Goal: Check status: Check status

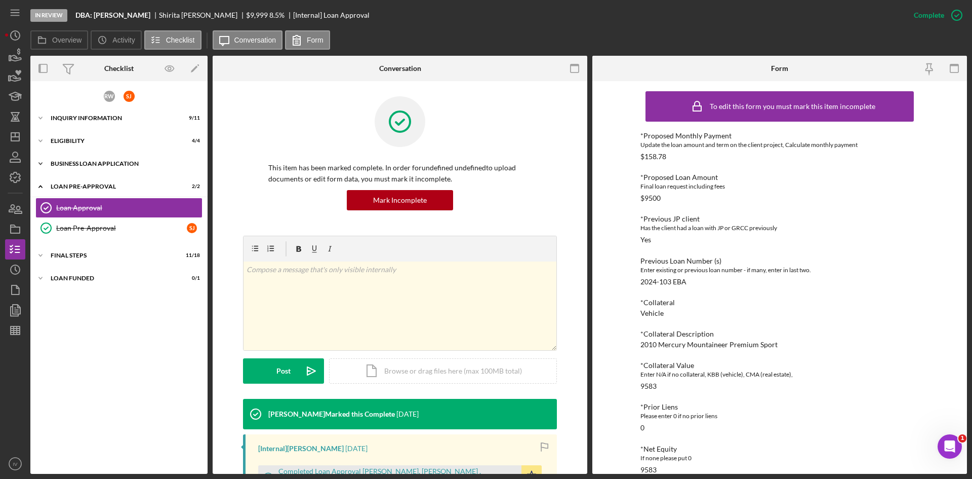
click at [59, 165] on div "BUSINESS LOAN APPLICATION" at bounding box center [123, 164] width 144 height 6
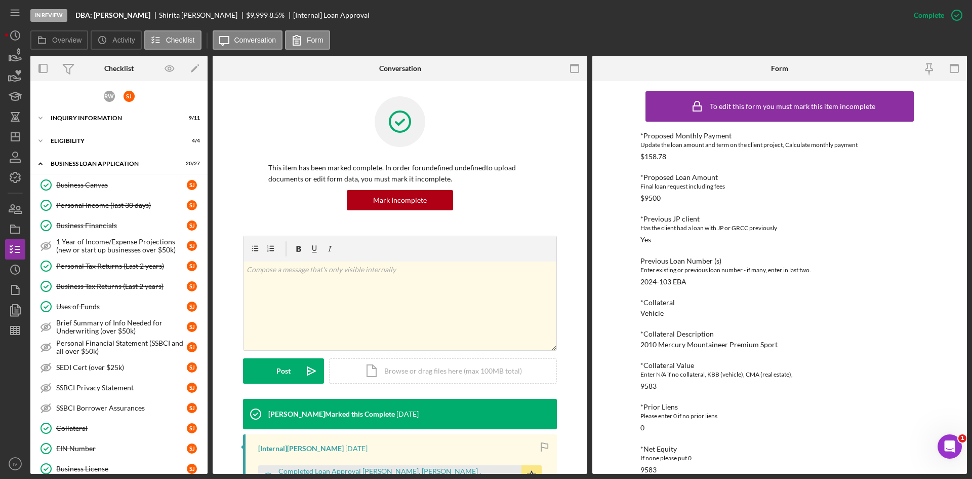
scroll to position [203, 0]
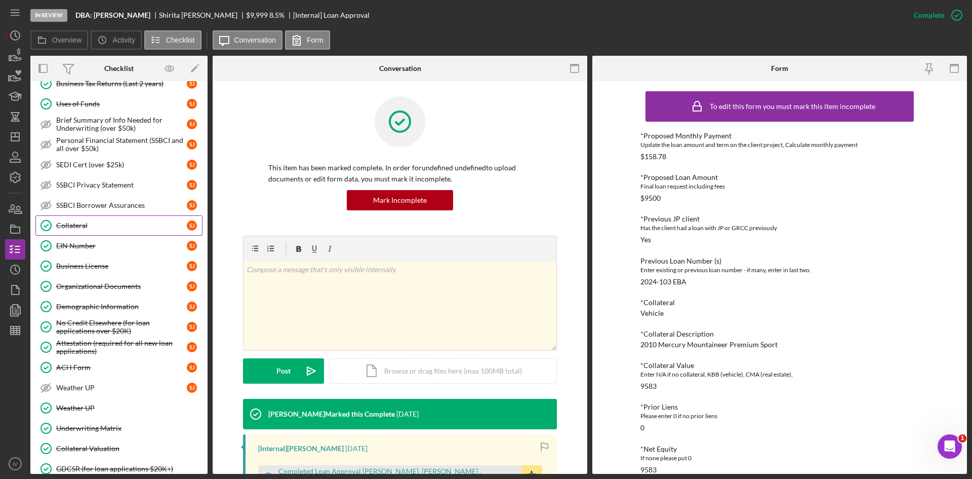
click at [84, 221] on div "Collateral" at bounding box center [121, 225] width 131 height 8
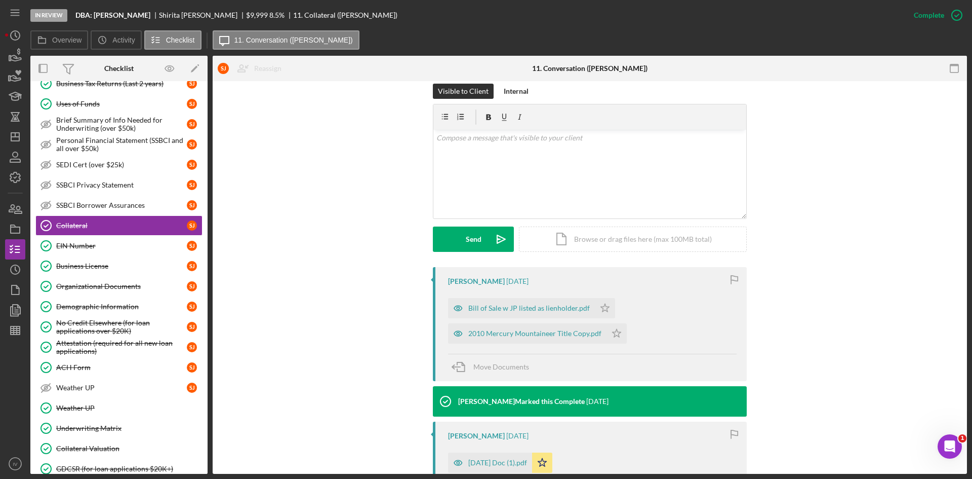
scroll to position [253, 0]
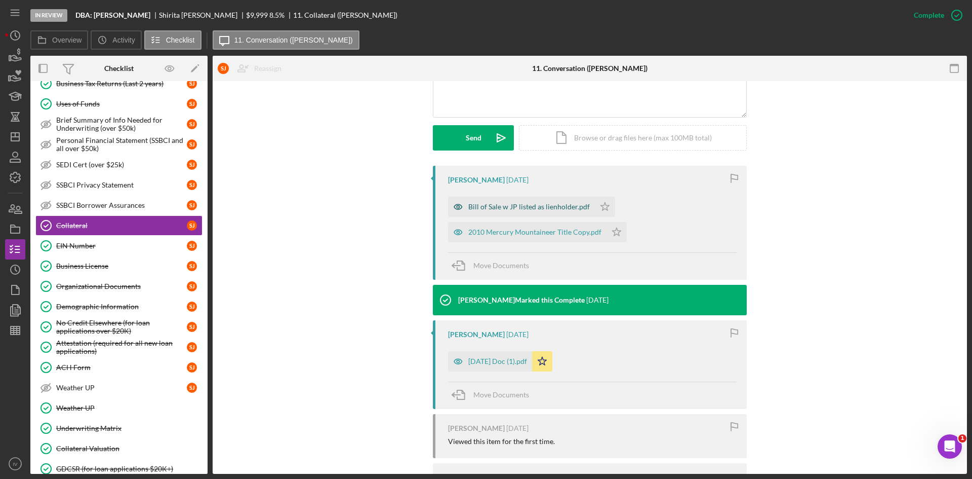
click at [524, 206] on div "Bill of Sale w JP listed as lienholder.pdf" at bounding box center [529, 207] width 122 height 8
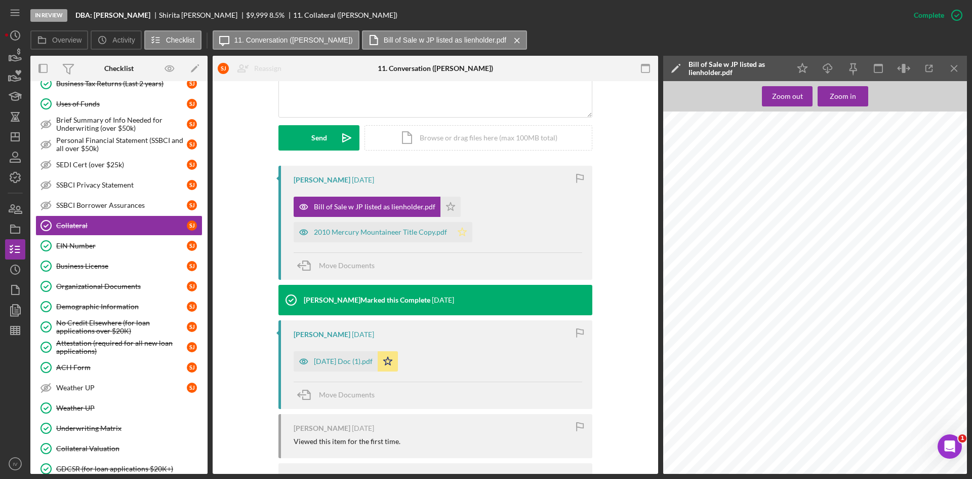
click at [378, 228] on div "2010 Mercury Mountaineer Title Copy.pdf" at bounding box center [380, 232] width 133 height 8
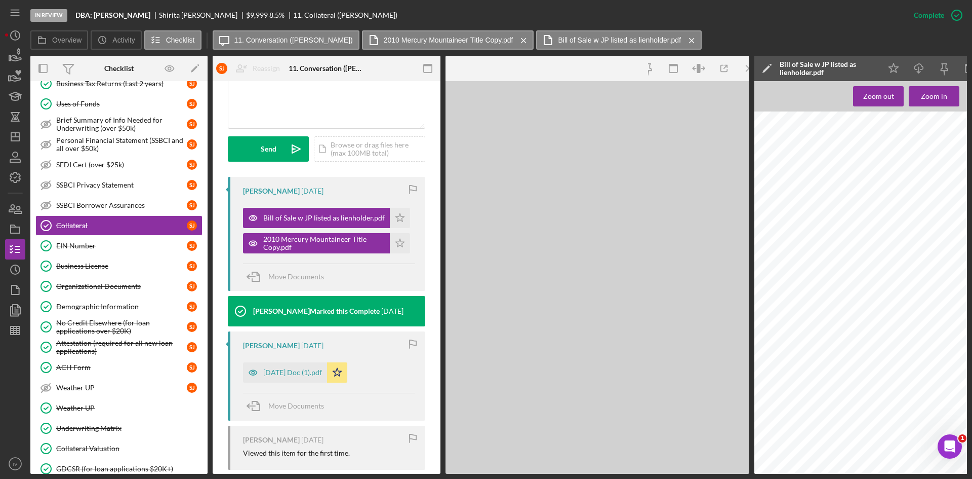
scroll to position [264, 0]
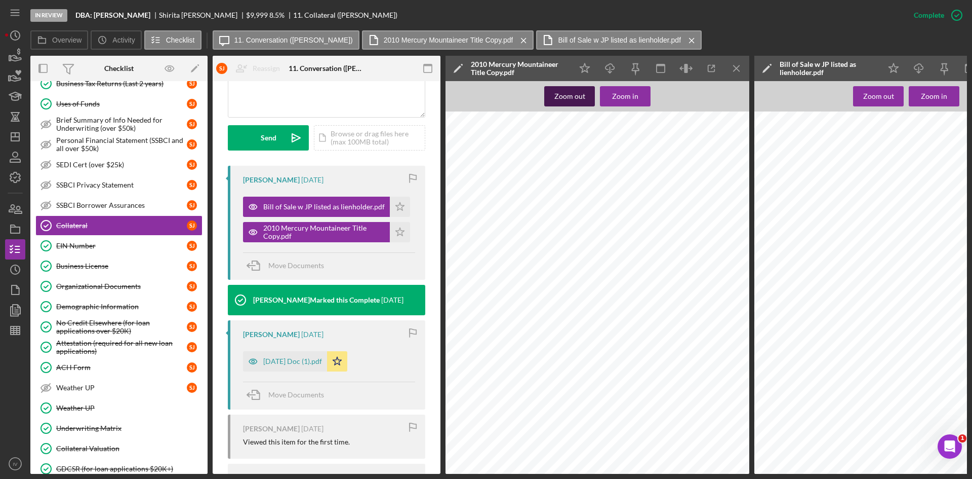
click at [570, 97] on div "Zoom out" at bounding box center [570, 96] width 31 height 20
click at [573, 95] on div "Zoom out" at bounding box center [570, 96] width 31 height 20
click at [568, 94] on div "Zoom out" at bounding box center [570, 96] width 31 height 20
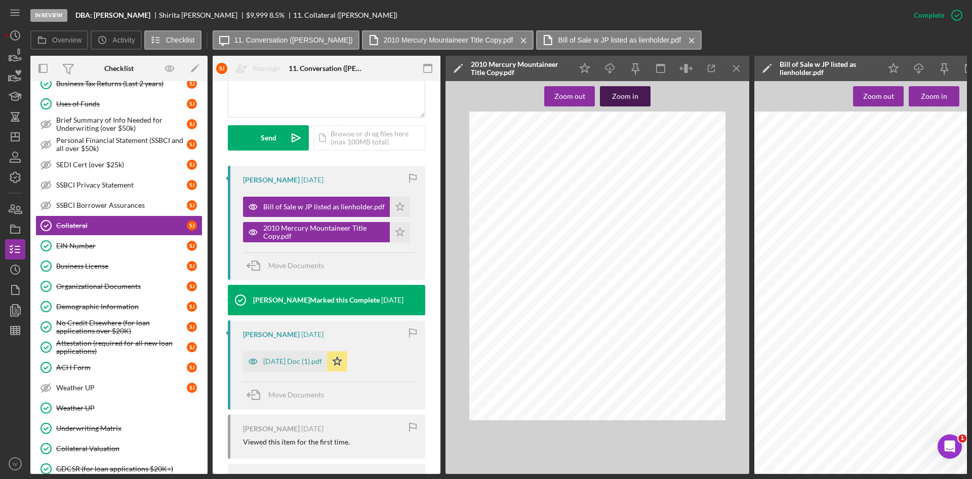
click at [635, 101] on div "Zoom in" at bounding box center [625, 96] width 26 height 20
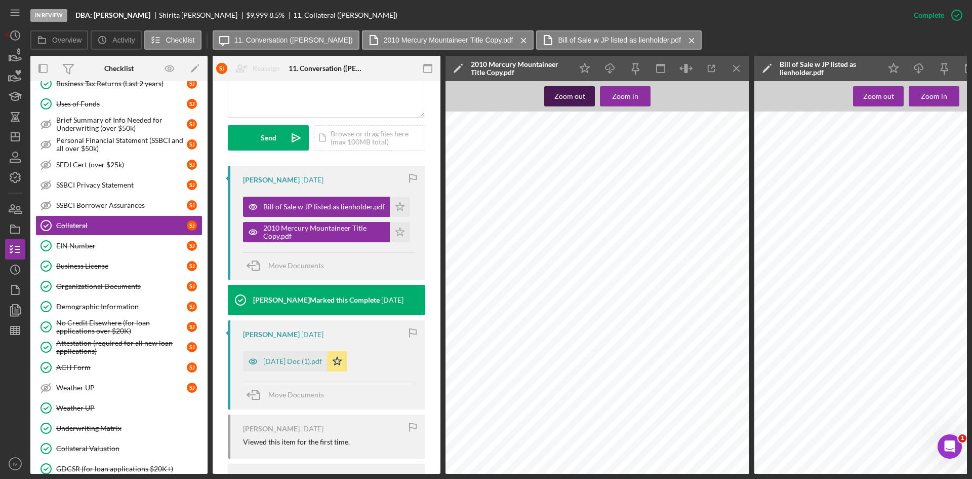
click at [560, 100] on div "Zoom out" at bounding box center [570, 96] width 31 height 20
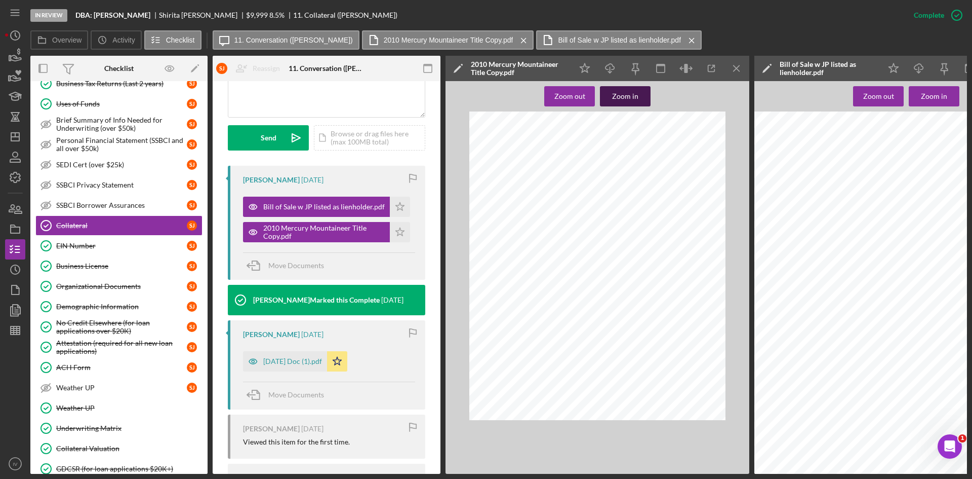
click at [632, 103] on div "Zoom in" at bounding box center [625, 96] width 26 height 20
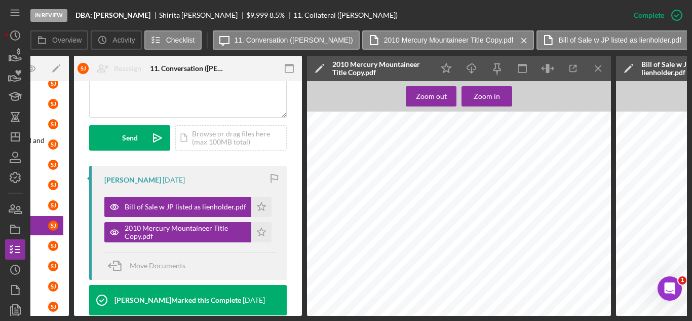
scroll to position [0, 140]
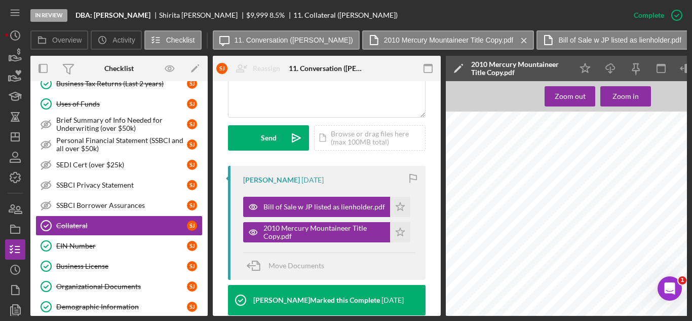
scroll to position [405, 0]
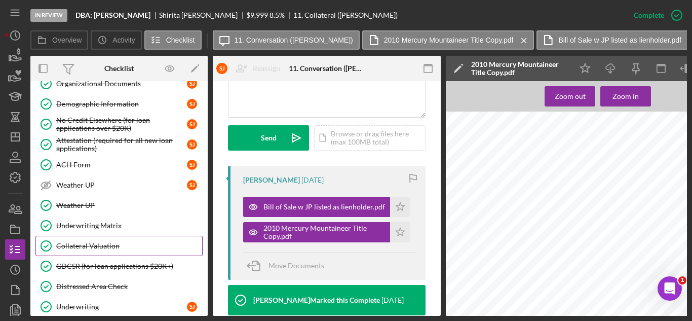
click at [128, 240] on link "Collateral Valuation Collateral Valuation" at bounding box center [118, 245] width 167 height 20
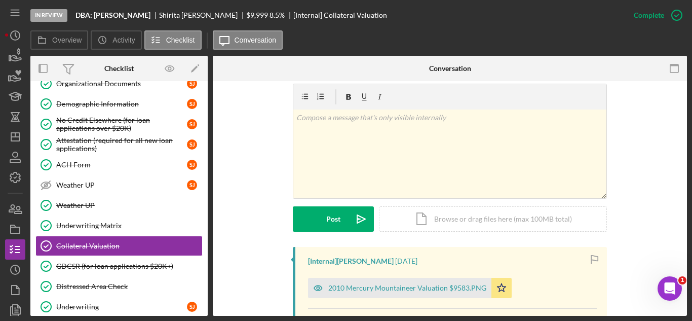
scroll to position [304, 0]
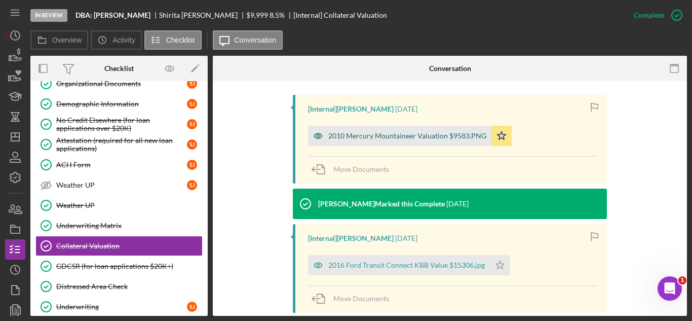
click at [433, 137] on div "2010 Mercury Mountaineer Valuation $9583.PNG" at bounding box center [407, 136] width 158 height 8
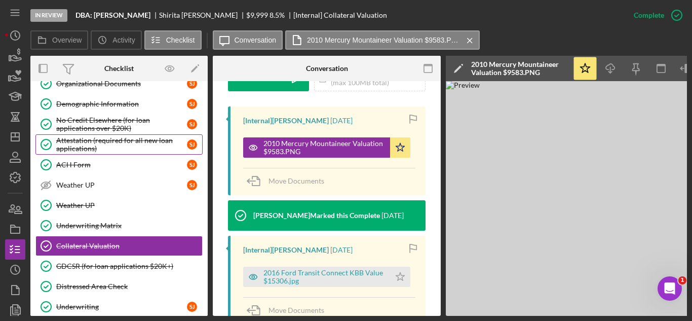
scroll to position [253, 0]
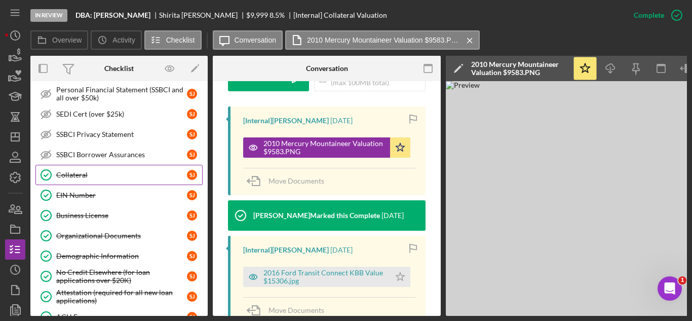
drag, startPoint x: 97, startPoint y: 172, endPoint x: 124, endPoint y: 175, distance: 27.0
click at [97, 172] on div "Collateral" at bounding box center [121, 175] width 131 height 8
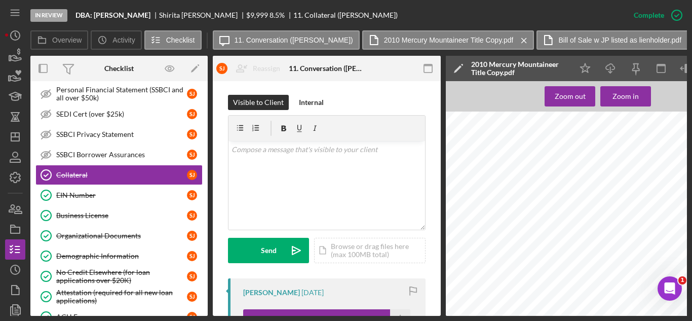
scroll to position [203, 0]
click at [559, 102] on div "Zoom out" at bounding box center [570, 96] width 31 height 20
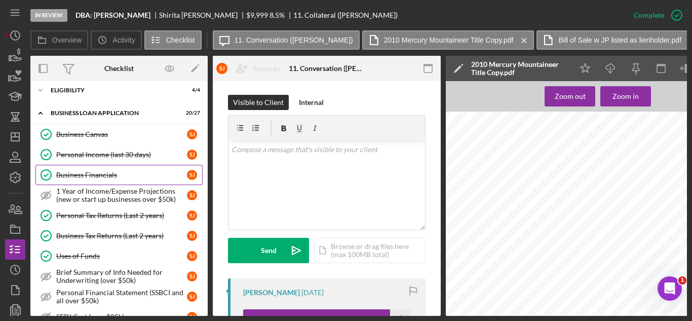
scroll to position [0, 0]
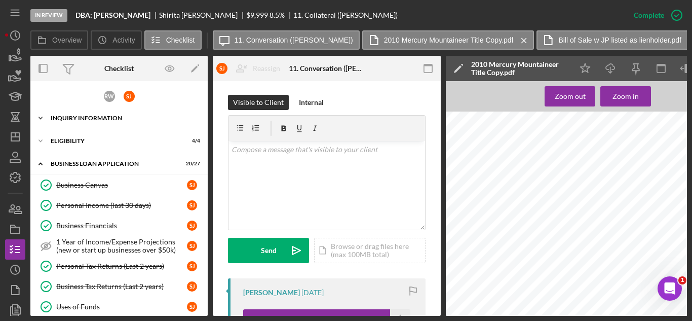
click at [116, 119] on div "INQUIRY INFORMATION" at bounding box center [123, 118] width 144 height 6
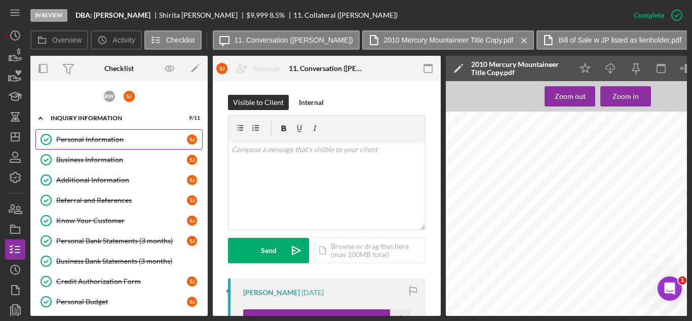
click at [120, 139] on div "Personal Information" at bounding box center [121, 139] width 131 height 8
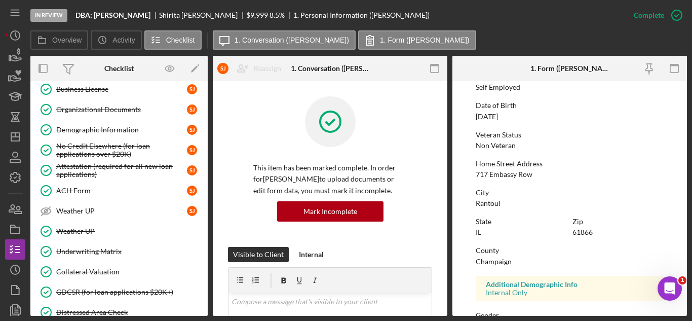
scroll to position [759, 0]
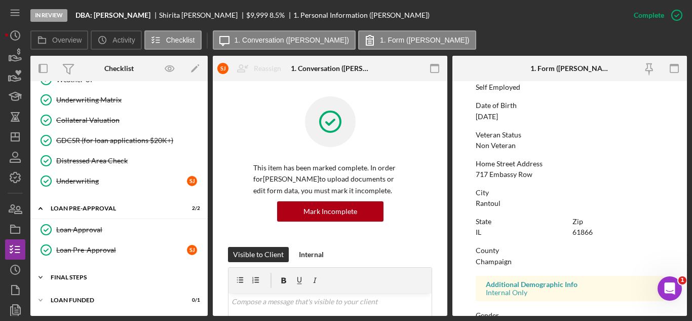
click at [83, 271] on div "Icon/Expander FINAL STEPS 11 / 18" at bounding box center [118, 277] width 177 height 20
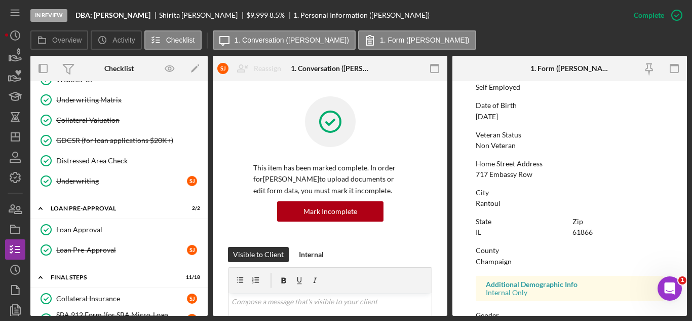
scroll to position [911, 0]
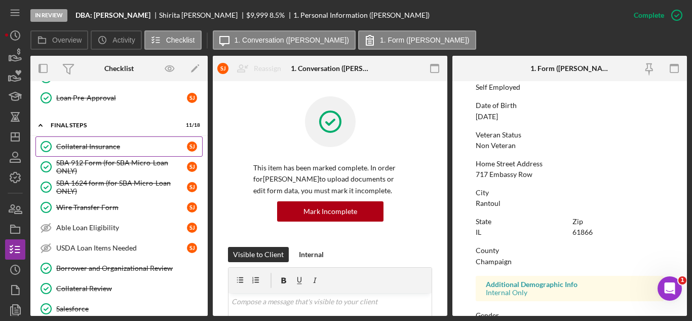
click at [120, 149] on div "Collateral Insurance" at bounding box center [121, 146] width 131 height 8
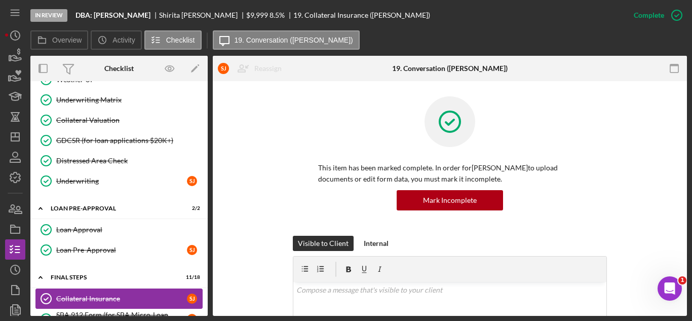
scroll to position [709, 0]
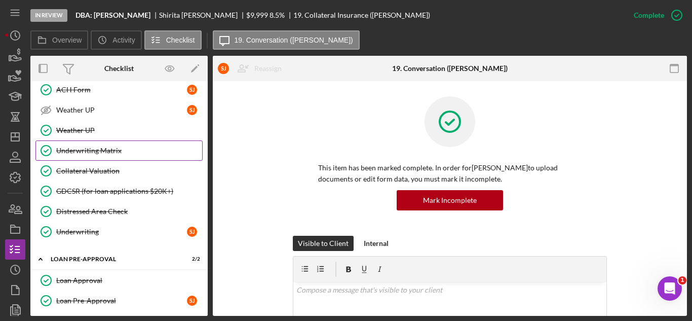
click at [98, 160] on link "Underwriting Matrix Underwriting Matrix" at bounding box center [118, 150] width 167 height 20
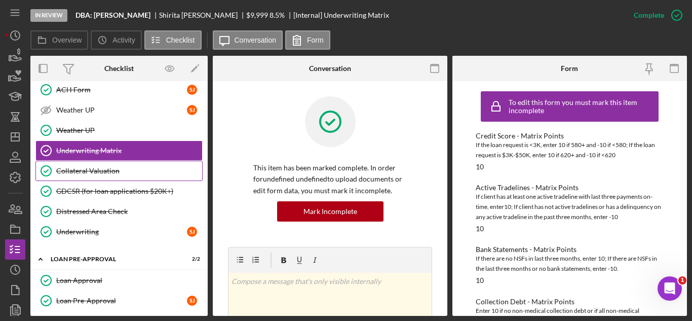
click at [98, 165] on link "Collateral Valuation Collateral Valuation" at bounding box center [118, 171] width 167 height 20
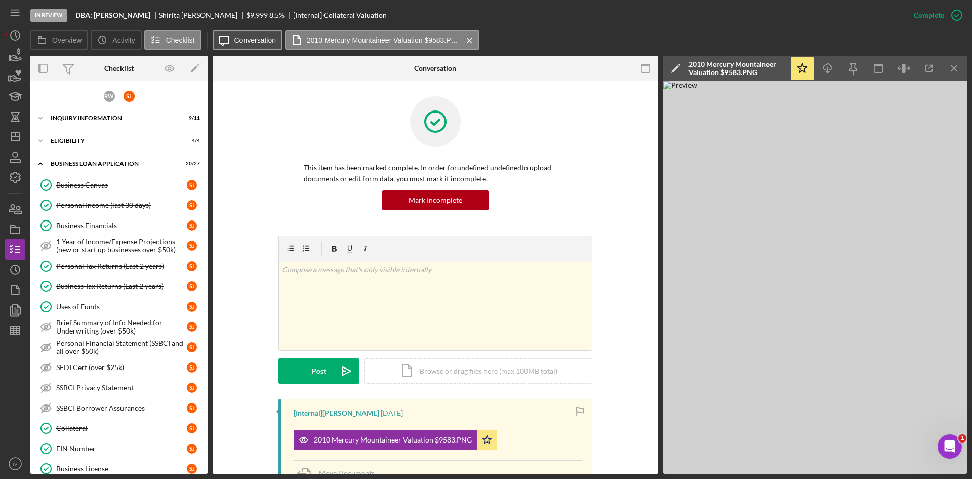
scroll to position [322, 0]
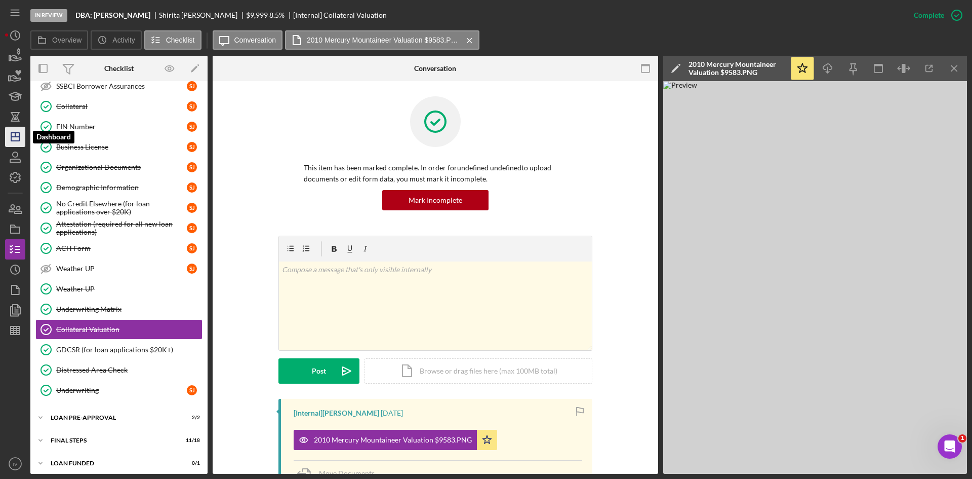
click at [14, 129] on icon "Icon/Dashboard" at bounding box center [15, 136] width 25 height 25
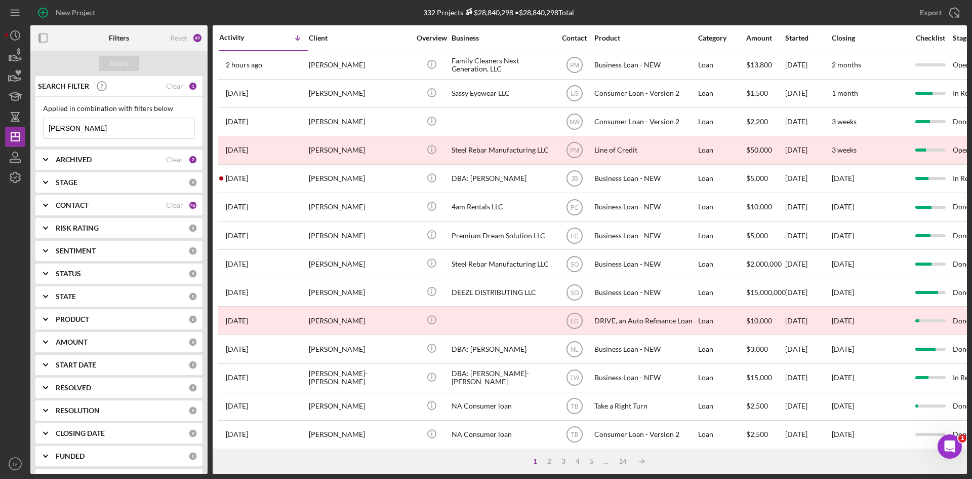
drag, startPoint x: 94, startPoint y: 130, endPoint x: 53, endPoint y: 130, distance: 40.5
click at [53, 130] on input "[PERSON_NAME]" at bounding box center [119, 128] width 151 height 20
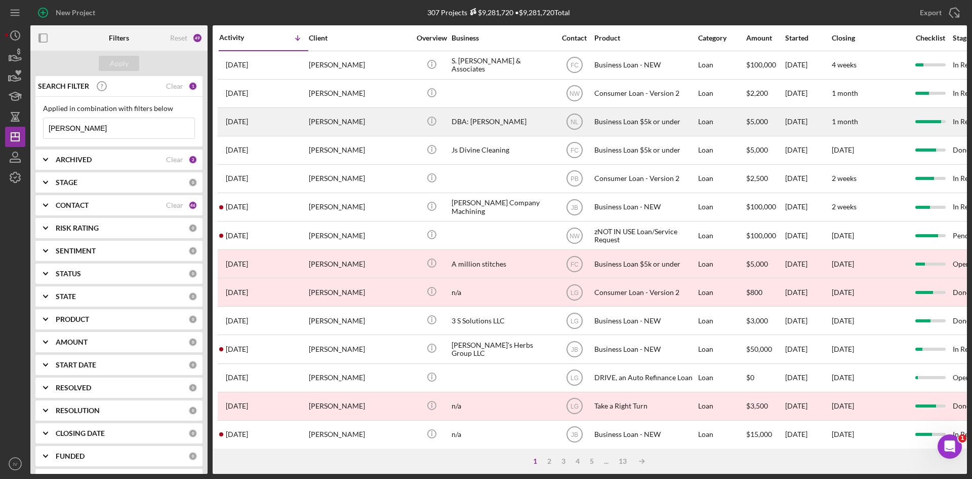
type input "[PERSON_NAME]"
click at [324, 120] on div "[PERSON_NAME]" at bounding box center [359, 121] width 101 height 27
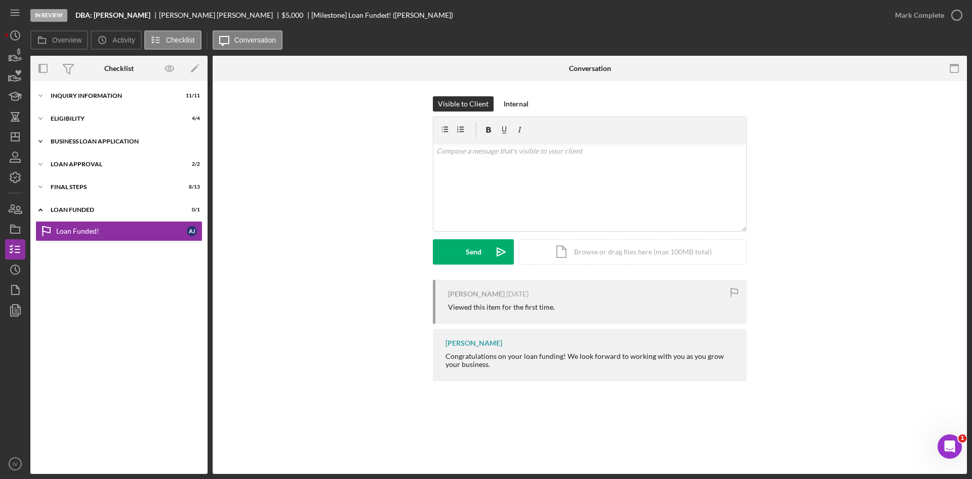
click at [82, 145] on div "Icon/Expander BUSINESS LOAN APPLICATION 11 / 11" at bounding box center [118, 141] width 177 height 20
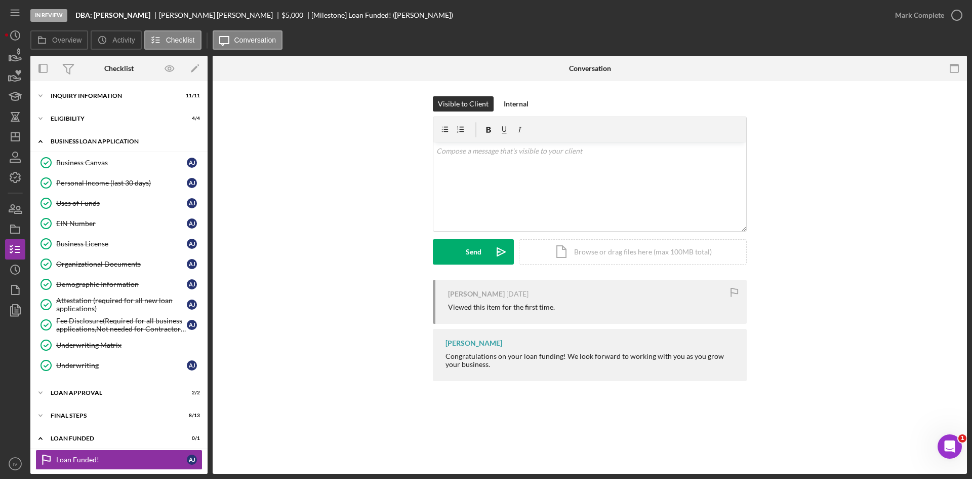
click at [64, 138] on div "BUSINESS LOAN APPLICATION" at bounding box center [123, 141] width 144 height 6
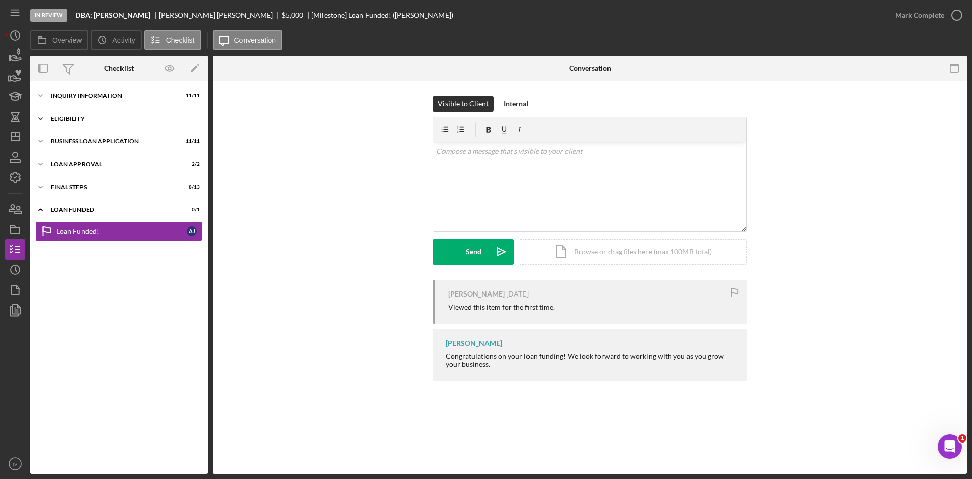
click at [54, 117] on div "Eligibility" at bounding box center [123, 118] width 144 height 6
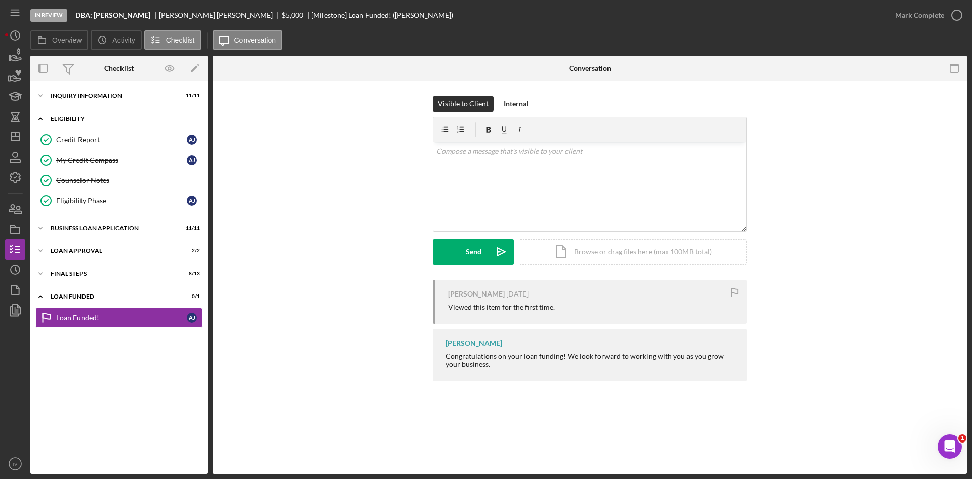
click at [54, 117] on div "Eligibility" at bounding box center [123, 118] width 144 height 6
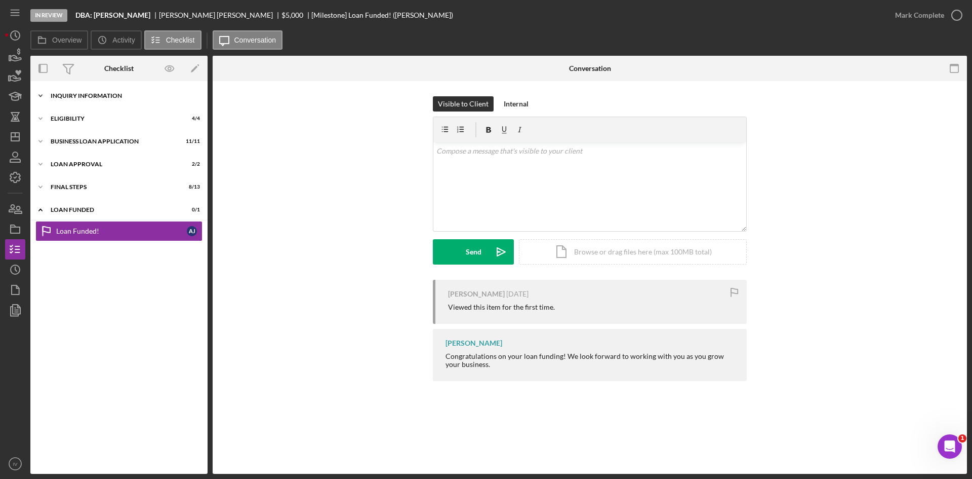
click at [58, 93] on div "INQUIRY INFORMATION" at bounding box center [123, 96] width 144 height 6
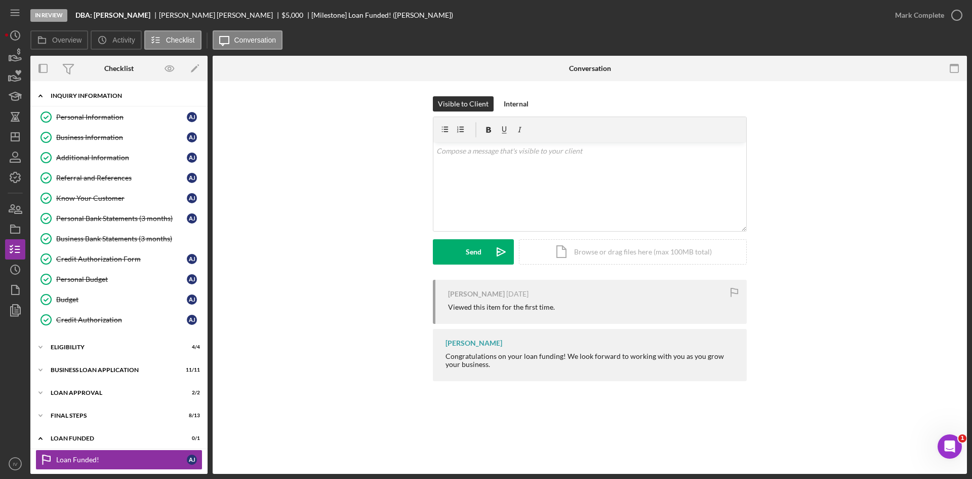
drag, startPoint x: 46, startPoint y: 90, endPoint x: 50, endPoint y: 96, distance: 7.6
click at [46, 90] on icon "Icon/Expander" at bounding box center [40, 96] width 20 height 20
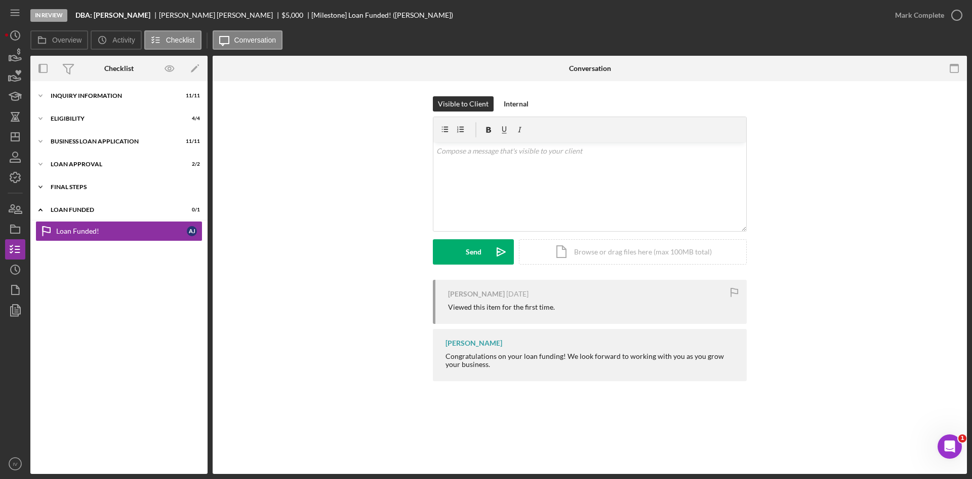
click at [47, 180] on icon "Icon/Expander" at bounding box center [40, 187] width 20 height 20
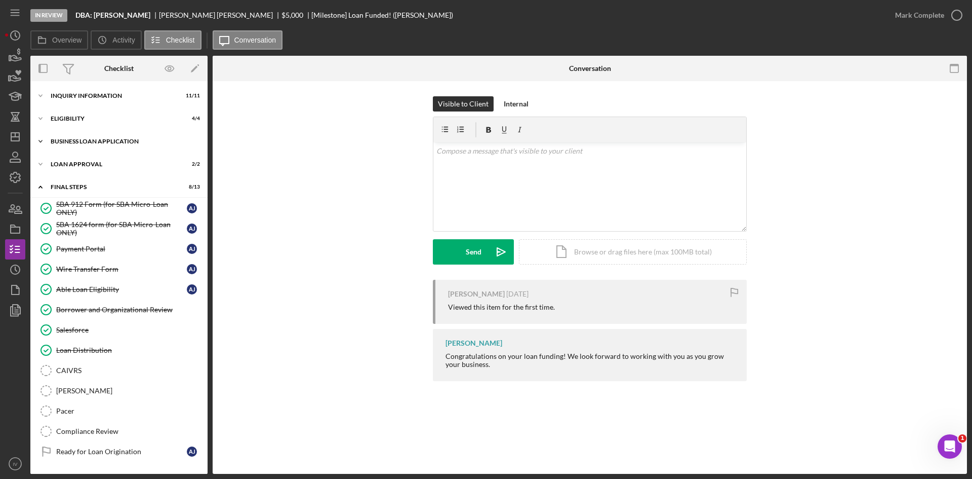
click at [46, 139] on icon "Icon/Expander" at bounding box center [40, 141] width 20 height 20
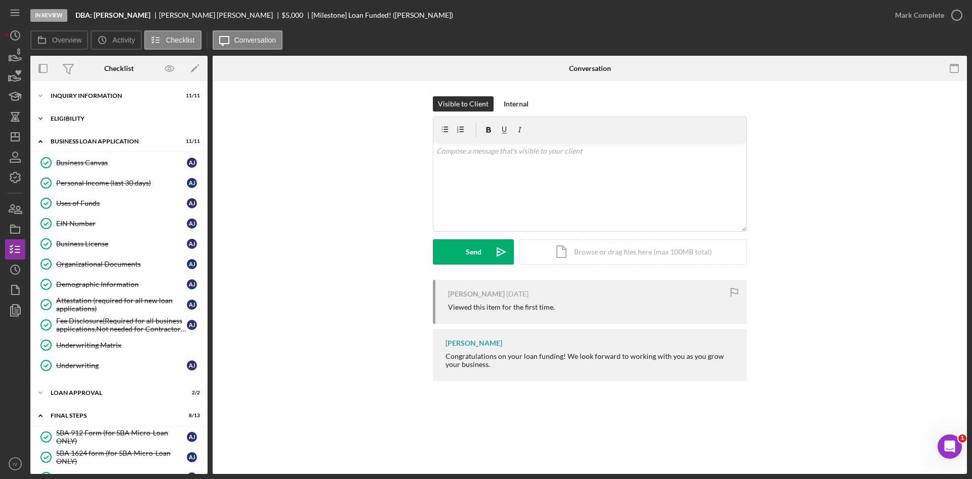
click at [58, 120] on div "Eligibility" at bounding box center [123, 118] width 144 height 6
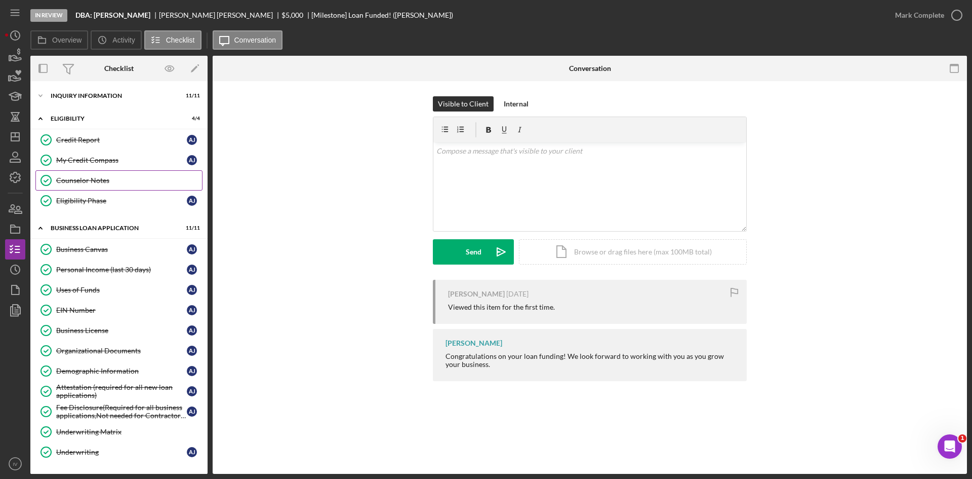
click at [105, 183] on div "Counselor Notes" at bounding box center [129, 180] width 146 height 8
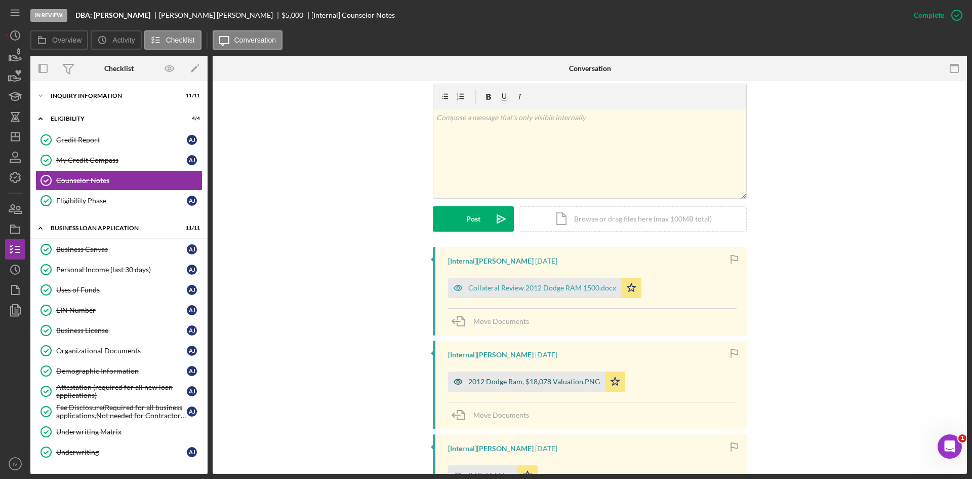
scroll to position [203, 0]
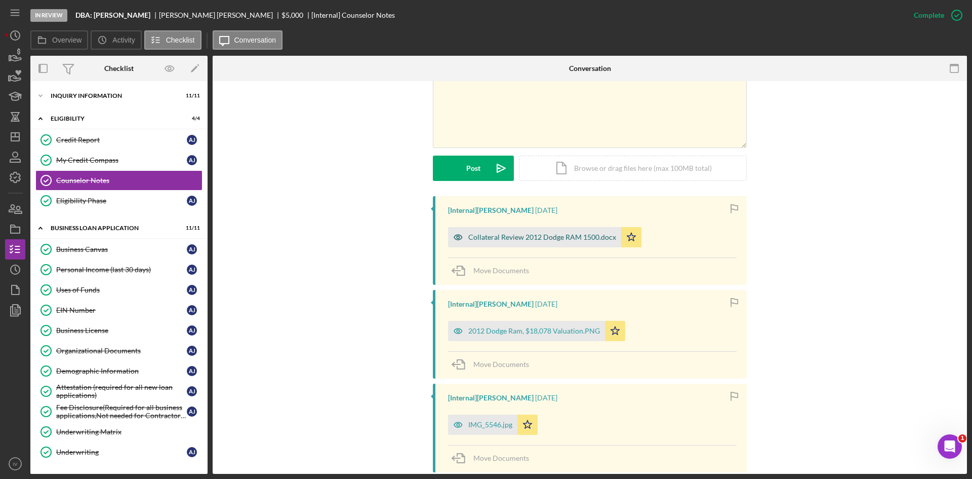
click at [527, 239] on div "Collateral Review 2012 Dodge RAM 1500.docx" at bounding box center [542, 237] width 148 height 8
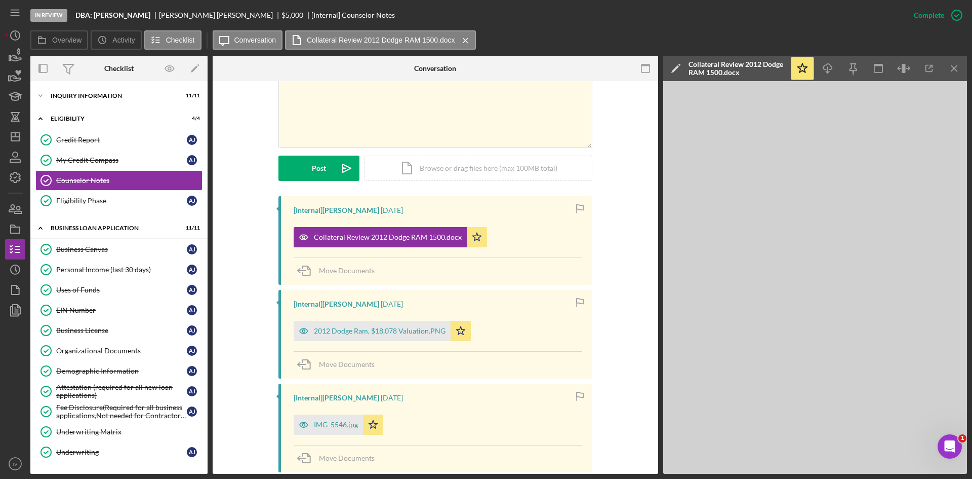
scroll to position [432, 0]
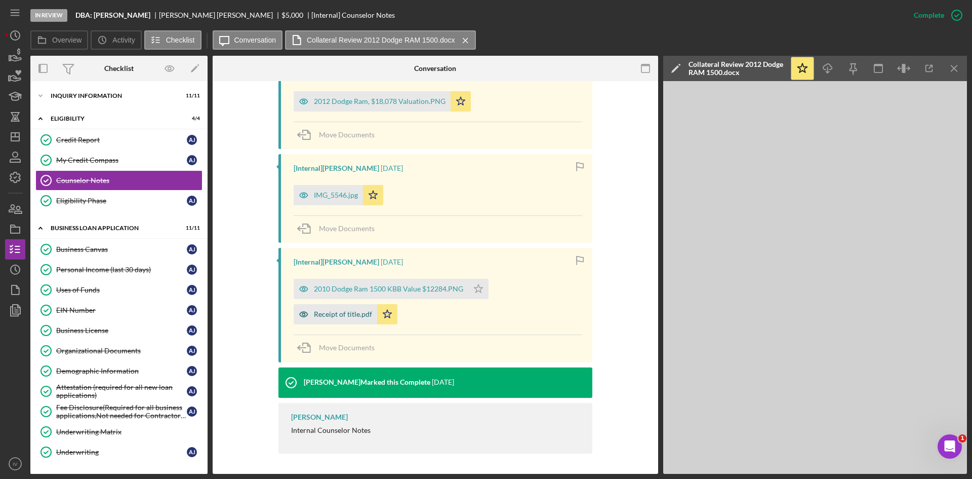
click at [338, 316] on div "Receipt of title.pdf" at bounding box center [343, 314] width 58 height 8
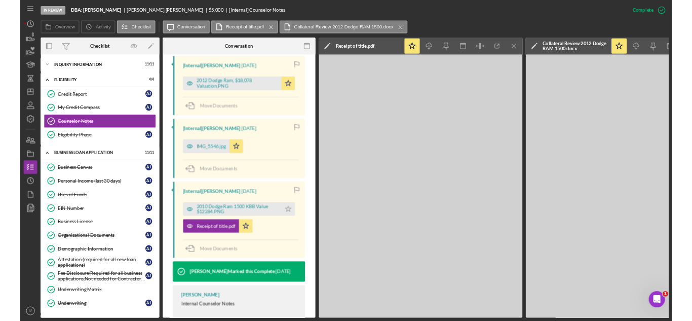
scroll to position [444, 0]
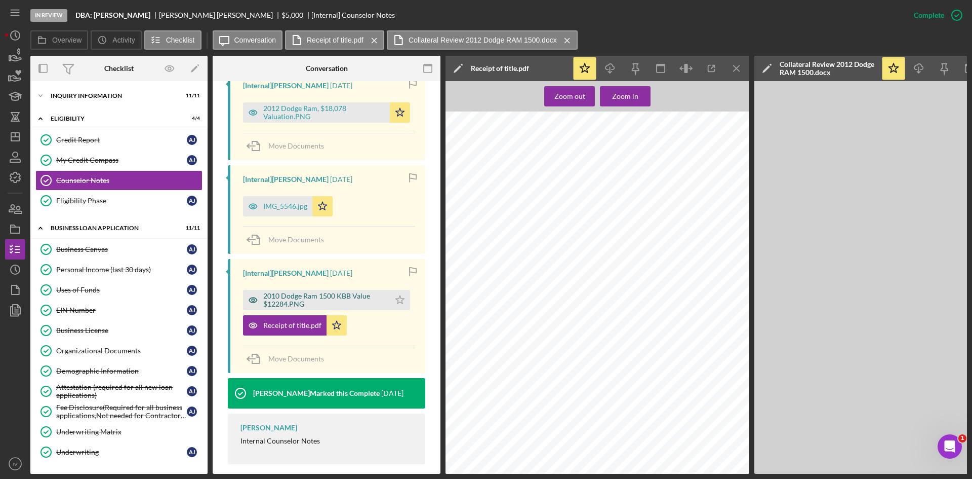
click at [348, 292] on div "2010 Dodge Ram 1500 KBB Value $12284.PNG" at bounding box center [324, 300] width 122 height 16
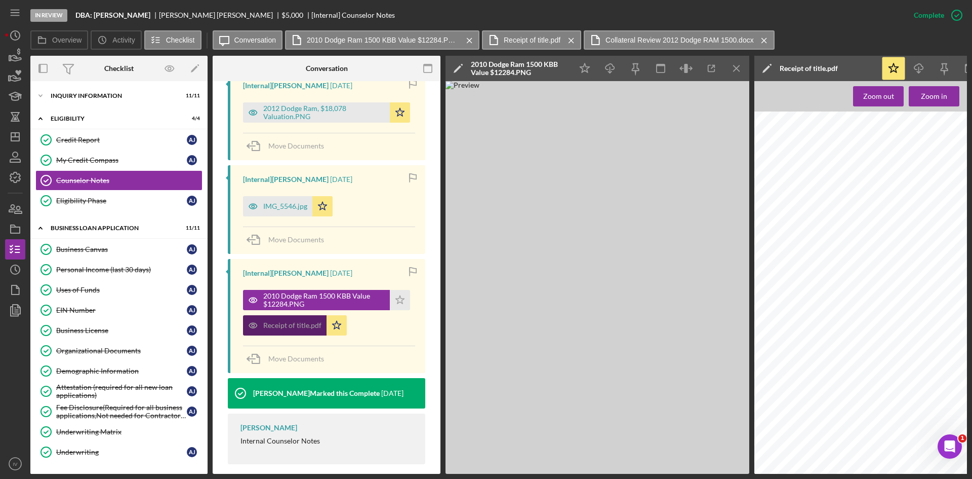
click at [302, 320] on div "Receipt of title.pdf" at bounding box center [285, 325] width 84 height 20
click at [740, 74] on icon "Icon/Menu Close" at bounding box center [737, 68] width 23 height 23
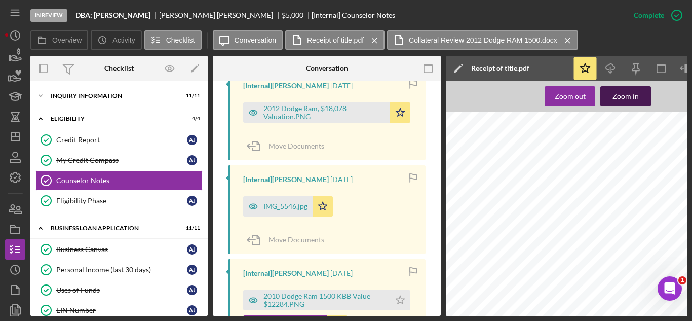
click at [646, 94] on button "Zoom in" at bounding box center [625, 96] width 51 height 20
click at [289, 105] on div "2012 Dodge Ram, $18,078 Valuation.PNG" at bounding box center [324, 112] width 122 height 16
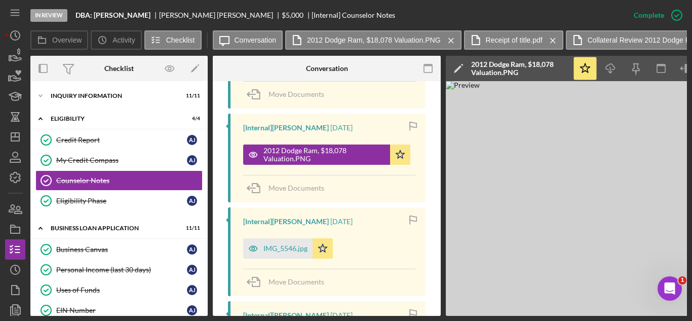
scroll to position [300, 0]
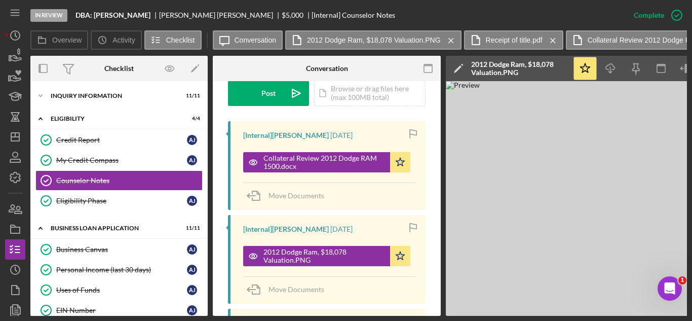
drag, startPoint x: 335, startPoint y: 316, endPoint x: 485, endPoint y: 312, distance: 149.9
click at [498, 312] on div "In Review DBA: [PERSON_NAME] [PERSON_NAME] $5,000 $5,000 [Internal] Counselor N…" at bounding box center [346, 160] width 692 height 321
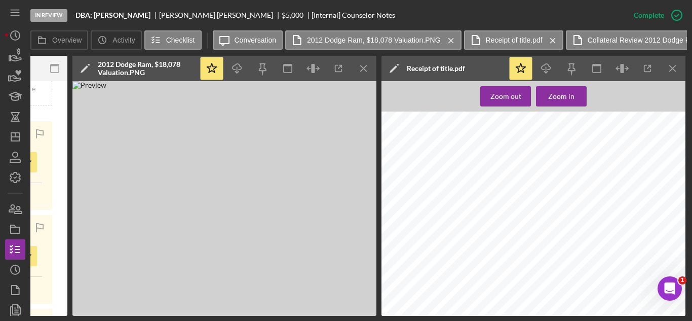
scroll to position [0, 374]
